Goal: Task Accomplishment & Management: Complete application form

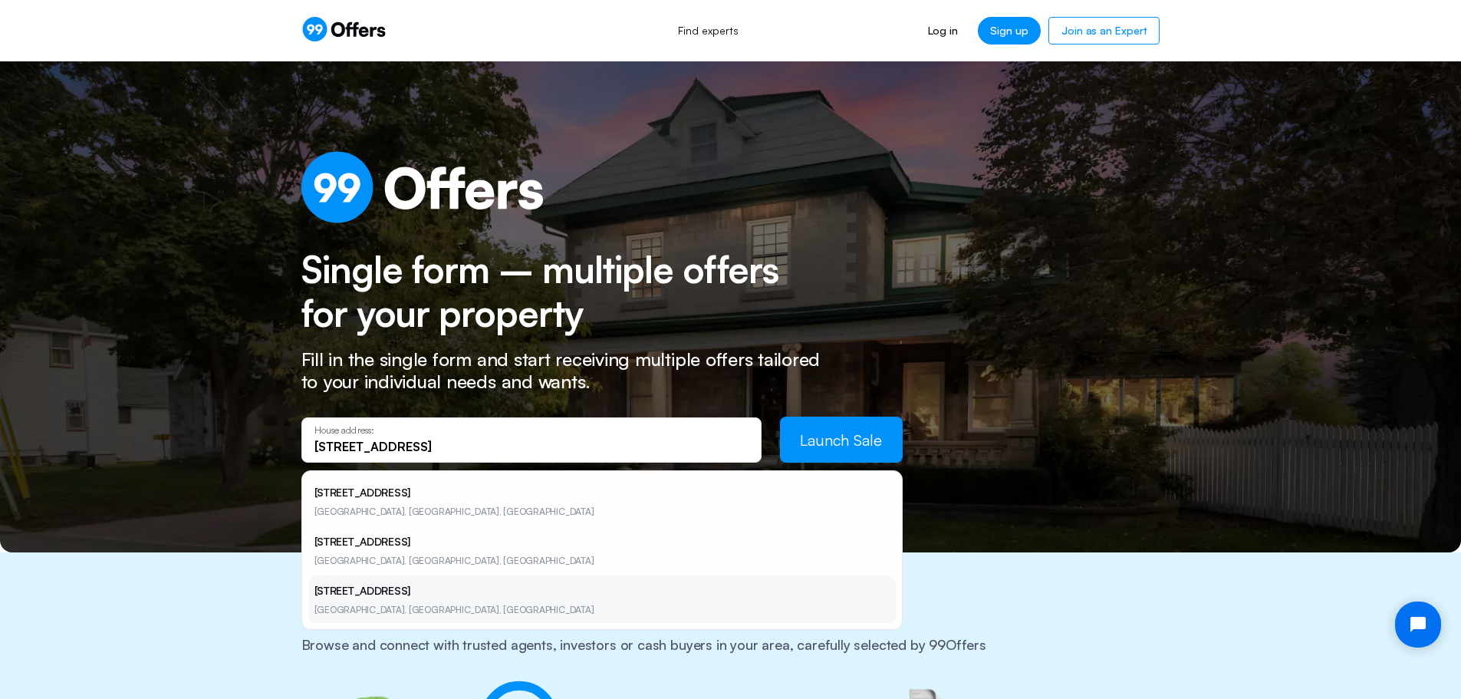
click at [400, 600] on li "[STREET_ADDRESS]" at bounding box center [602, 599] width 588 height 49
type input "[STREET_ADDRESS]"
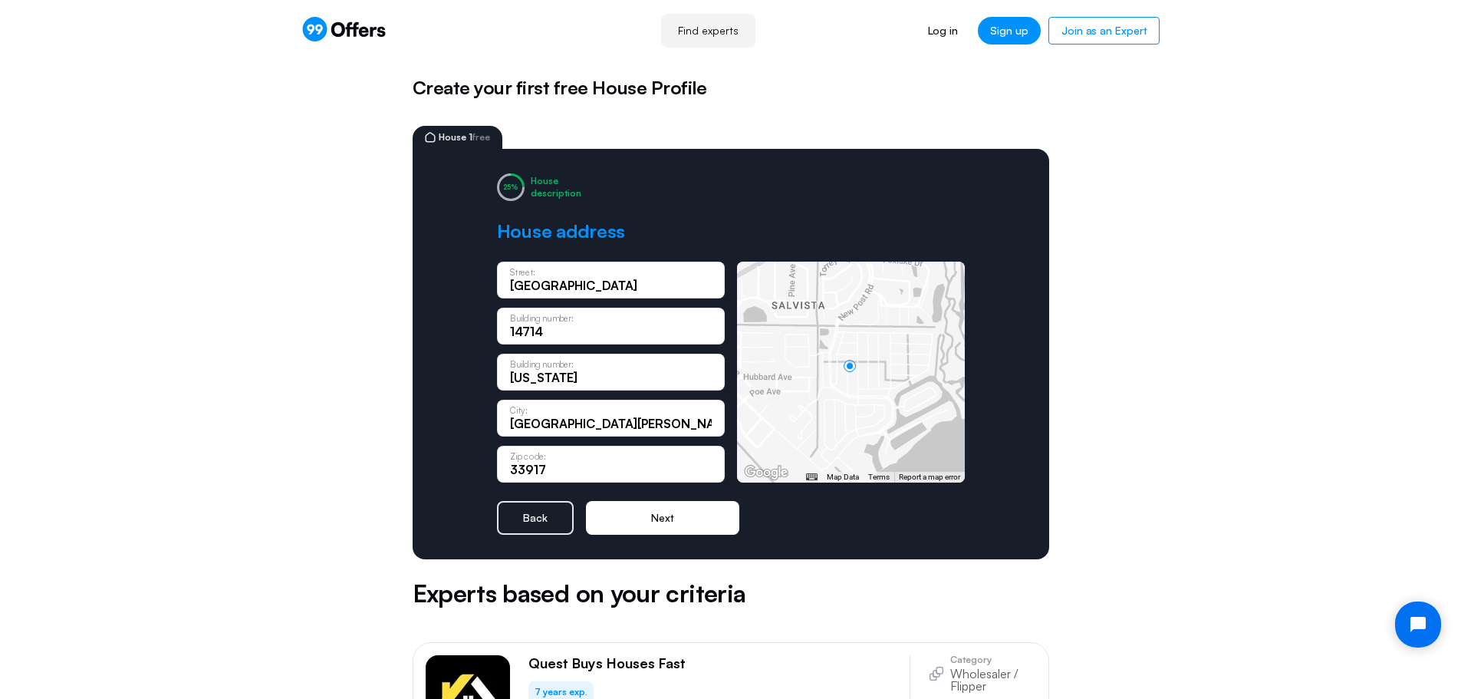
click at [655, 511] on button "Next" at bounding box center [662, 518] width 153 height 34
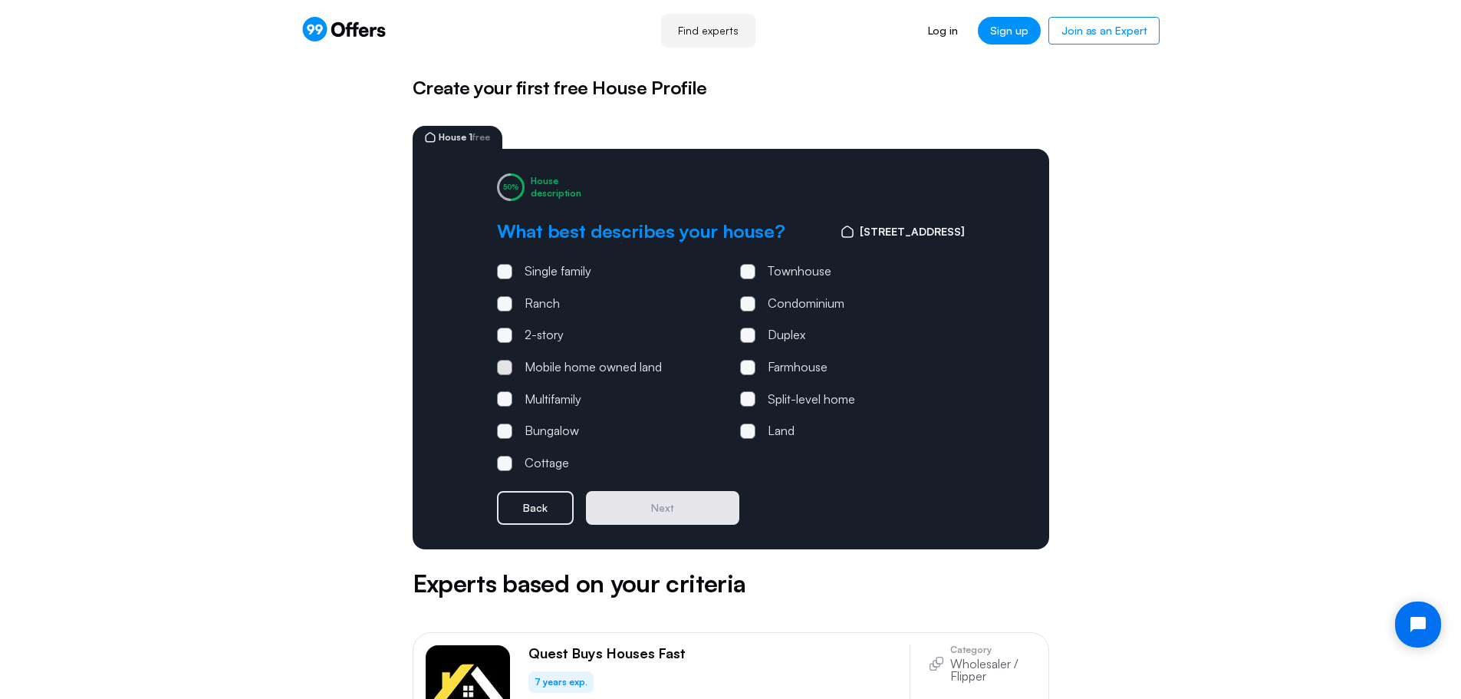
click at [505, 366] on span at bounding box center [504, 367] width 5 height 5
click at [0, 0] on input "Mobile home owned land" at bounding box center [0, 0] width 0 height 0
click at [664, 520] on button "Next" at bounding box center [662, 508] width 153 height 34
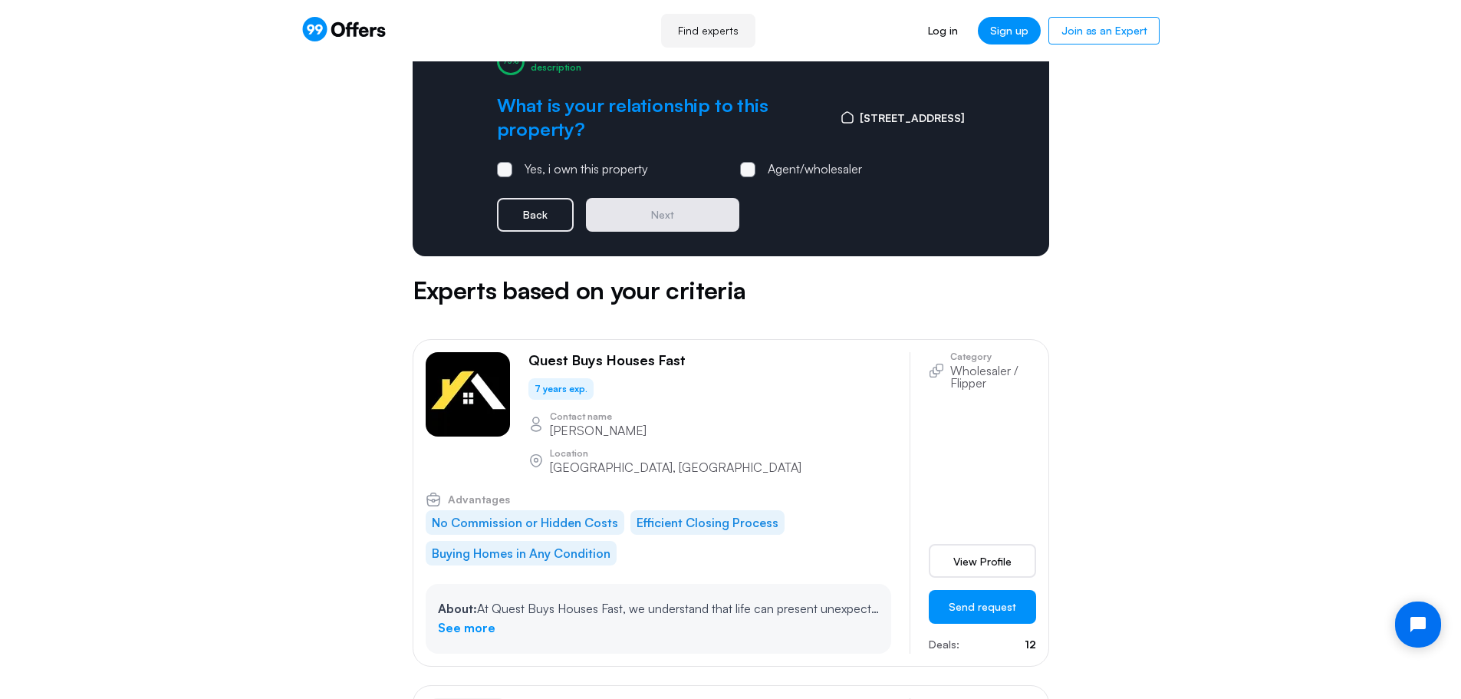
scroll to position [144, 0]
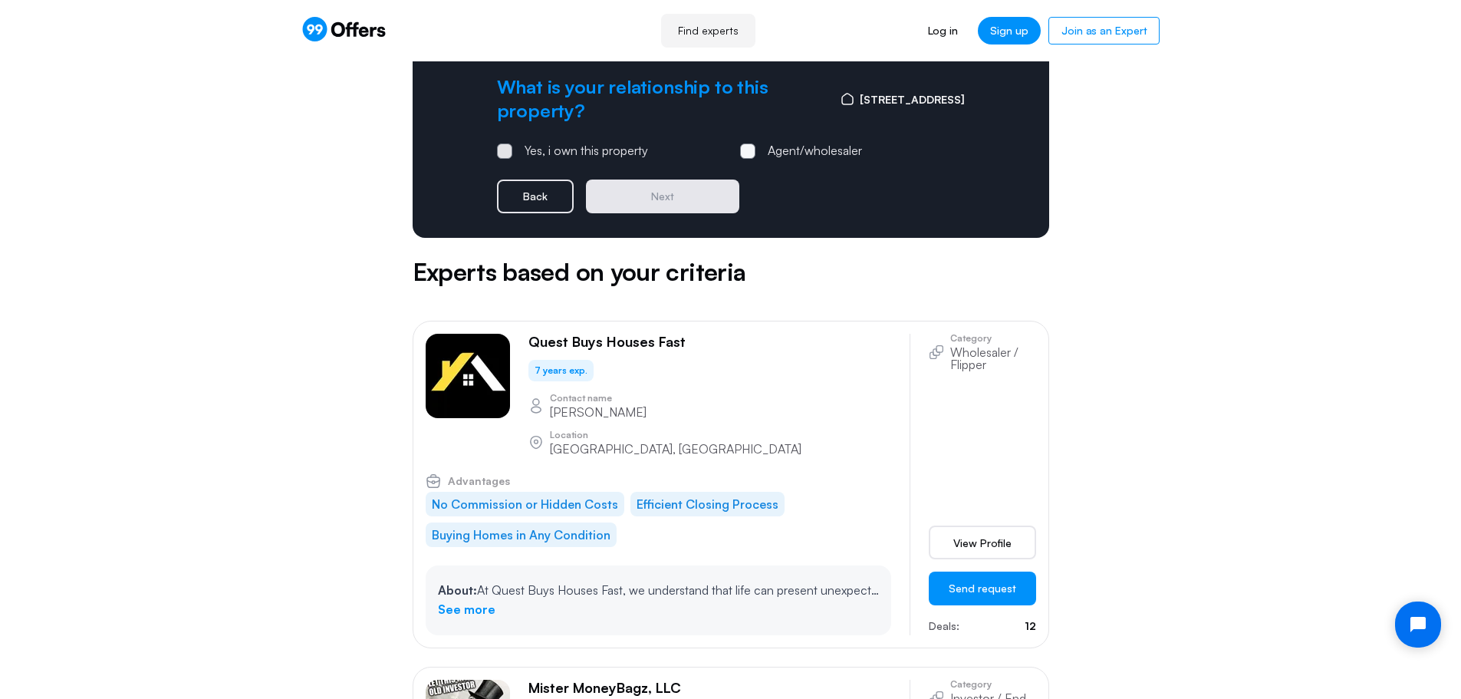
click at [502, 153] on span at bounding box center [504, 150] width 15 height 15
click at [0, 0] on input "Yes, i own this property" at bounding box center [0, 0] width 0 height 0
click at [638, 201] on button "Next" at bounding box center [662, 197] width 153 height 34
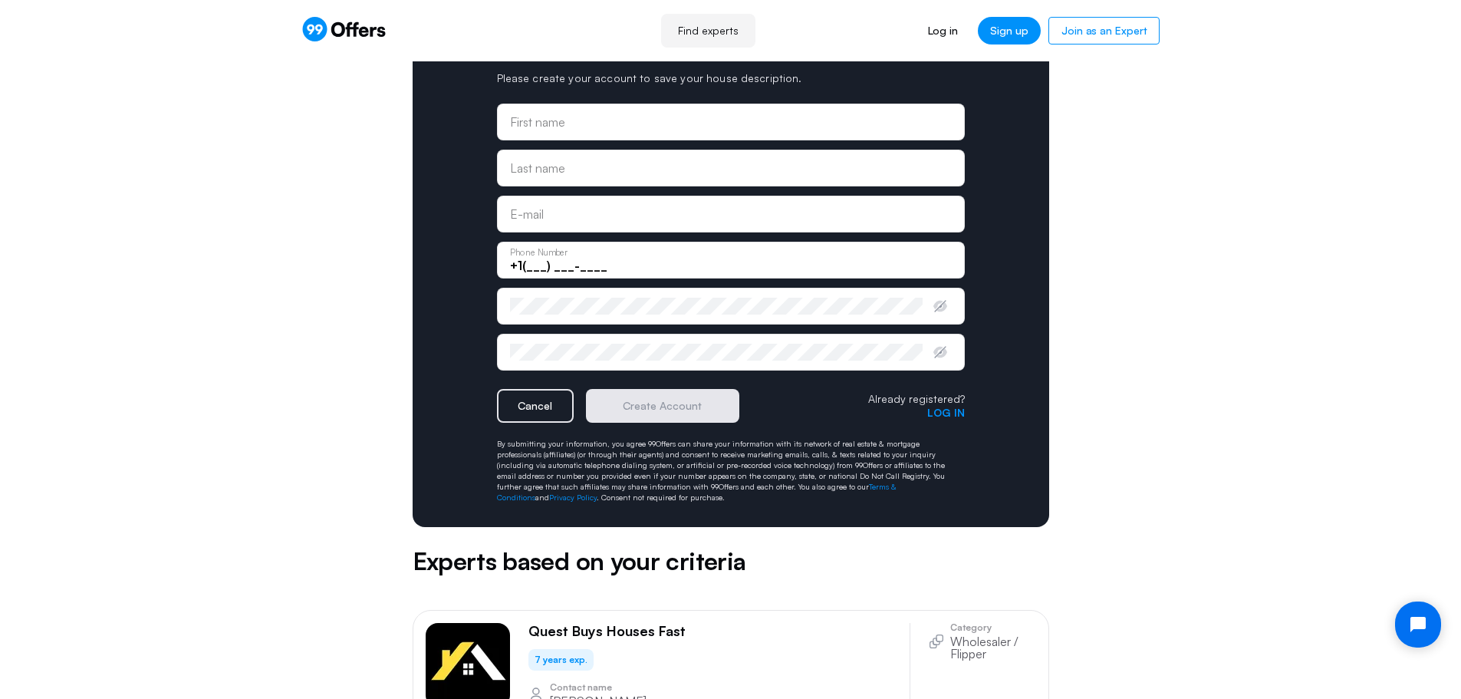
scroll to position [0, 0]
